Goal: Task Accomplishment & Management: Use online tool/utility

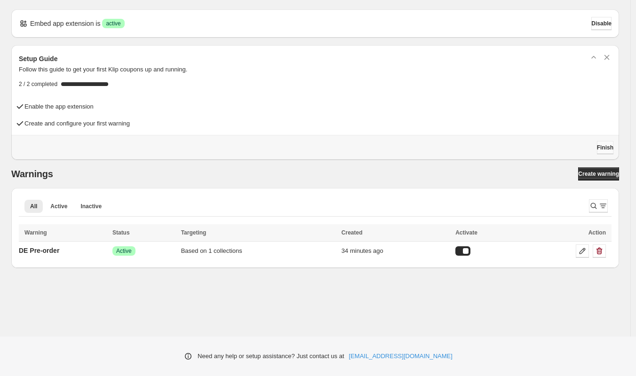
click at [601, 148] on span "Finish" at bounding box center [604, 148] width 16 height 8
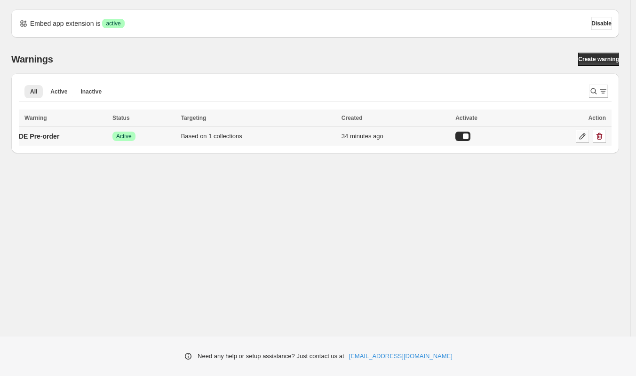
click at [579, 139] on icon at bounding box center [582, 136] width 6 height 6
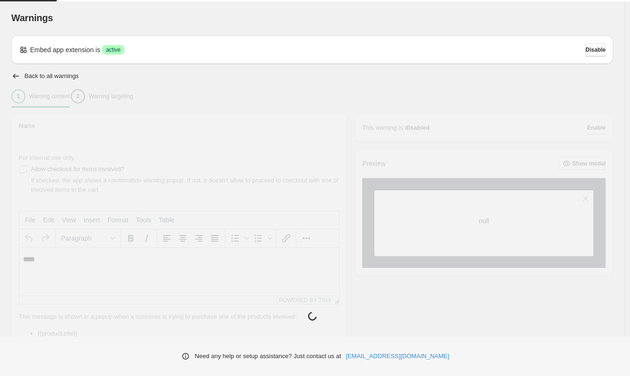
type input "**********"
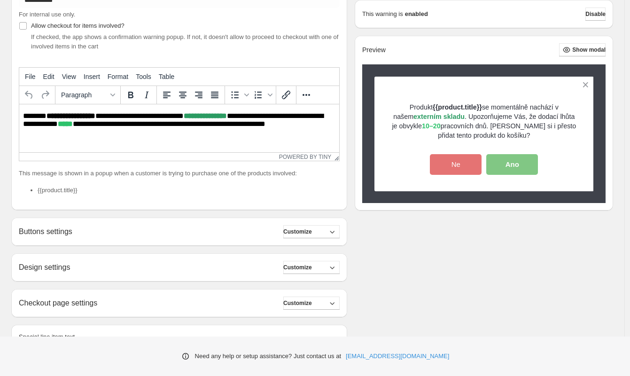
scroll to position [143, 0]
click at [329, 235] on button "Customize" at bounding box center [311, 231] width 56 height 13
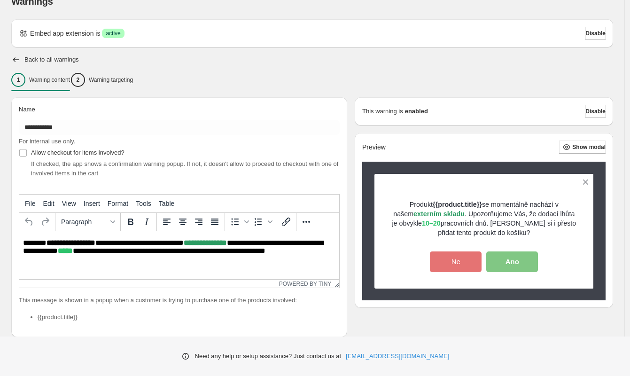
scroll to position [0, 0]
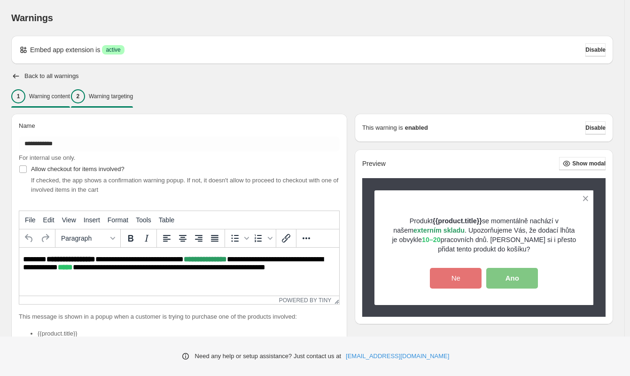
click at [130, 98] on p "Warning targeting" at bounding box center [111, 97] width 44 height 8
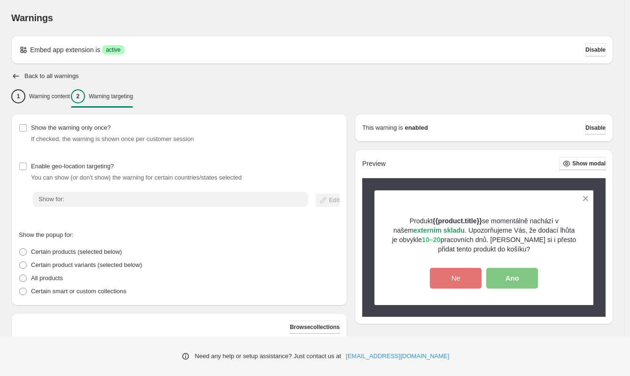
scroll to position [112, 0]
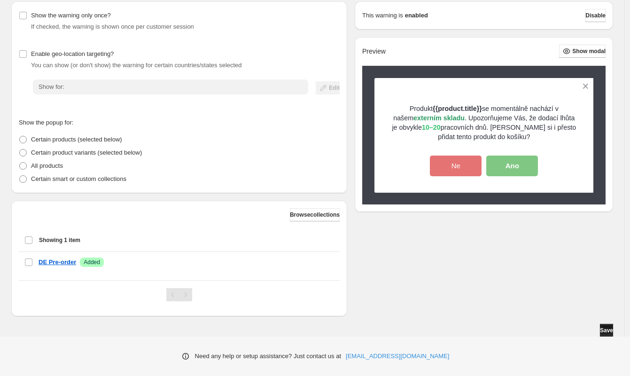
click at [610, 330] on span "Save" at bounding box center [606, 331] width 13 height 8
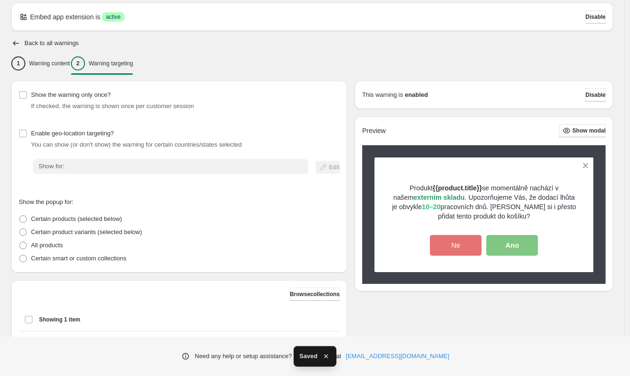
scroll to position [113, 0]
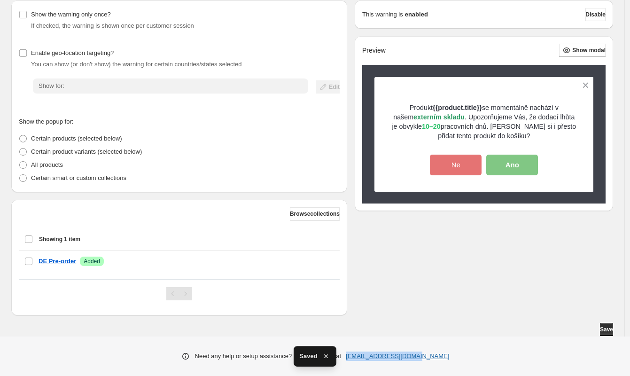
drag, startPoint x: 442, startPoint y: 356, endPoint x: 370, endPoint y: 360, distance: 72.0
click at [370, 360] on div "Need any help or setup assistance? Just contact us at [EMAIL_ADDRESS][DOMAIN_NA…" at bounding box center [315, 356] width 630 height 39
copy link "[EMAIL_ADDRESS][DOMAIN_NAME]"
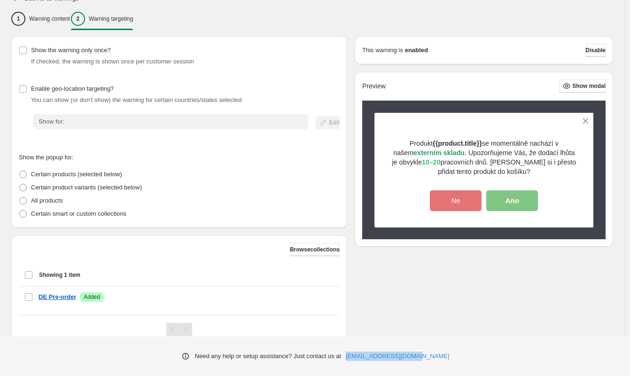
scroll to position [77, 0]
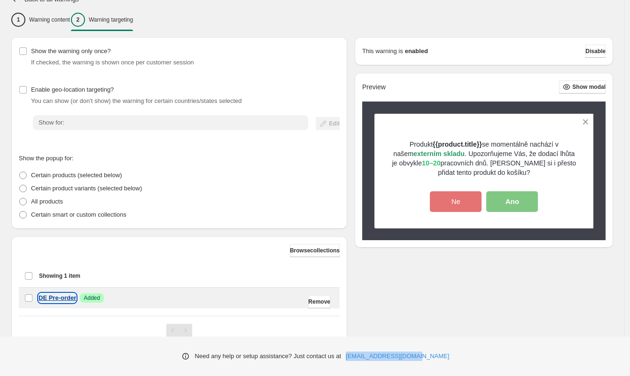
click at [63, 296] on p "DE Pre-order" at bounding box center [58, 297] width 38 height 9
